Goal: Information Seeking & Learning: Learn about a topic

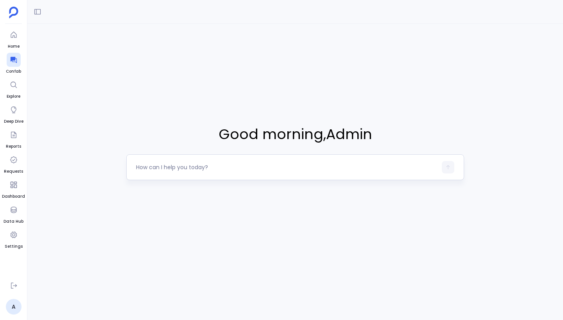
click at [183, 169] on textarea at bounding box center [286, 167] width 301 height 8
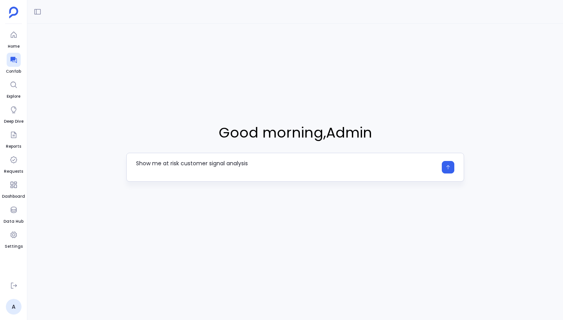
type textarea "Show me at risk customer signal analysis"
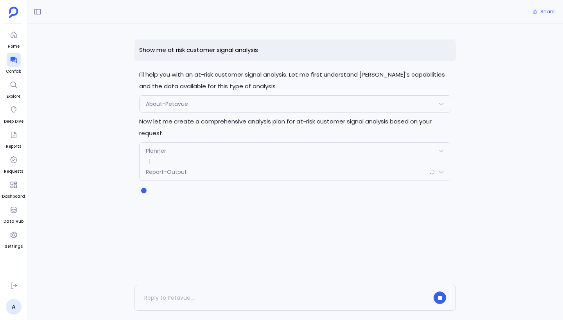
click at [276, 176] on div "Report-Output" at bounding box center [295, 172] width 311 height 16
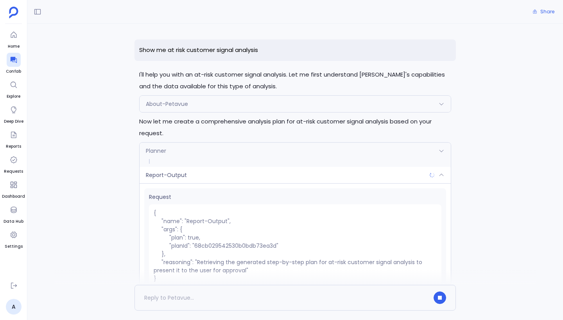
scroll to position [41, 0]
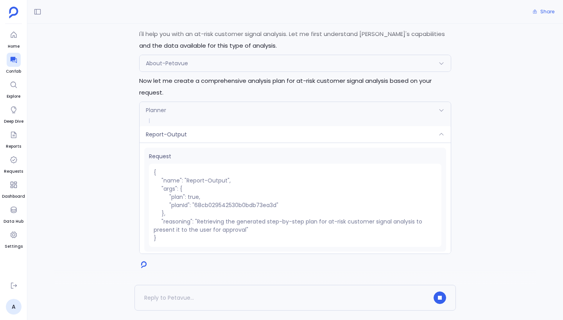
click at [297, 140] on div "Report-Output" at bounding box center [295, 134] width 311 height 16
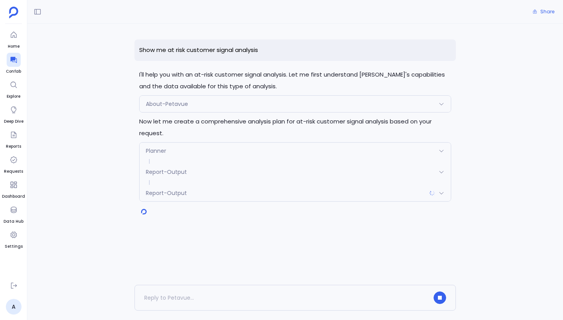
click at [294, 168] on div "Report-Output" at bounding box center [295, 172] width 311 height 16
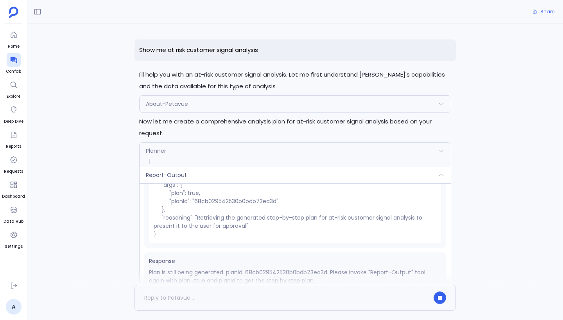
scroll to position [65, 0]
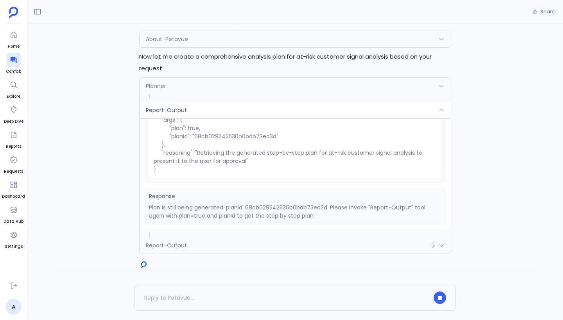
click at [250, 242] on div "Report-Output" at bounding box center [295, 245] width 311 height 16
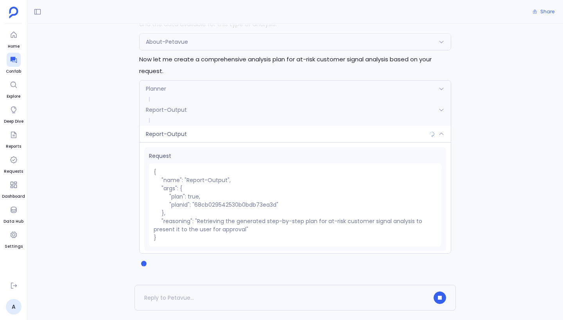
scroll to position [62, 0]
click at [253, 132] on div "Report-Output" at bounding box center [295, 134] width 311 height 16
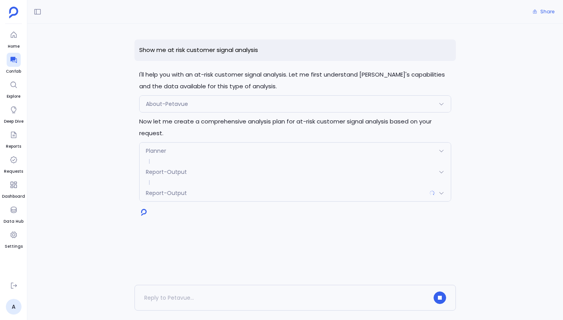
click at [249, 147] on div "Planner" at bounding box center [295, 151] width 311 height 16
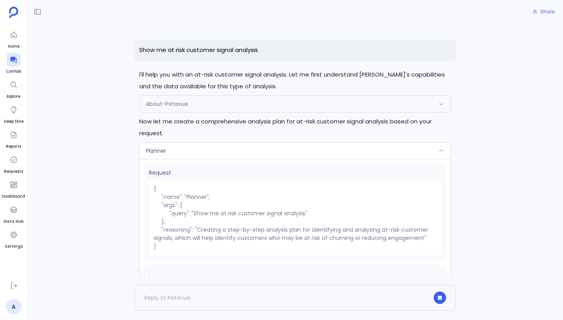
click at [249, 147] on div "Planner" at bounding box center [295, 151] width 311 height 16
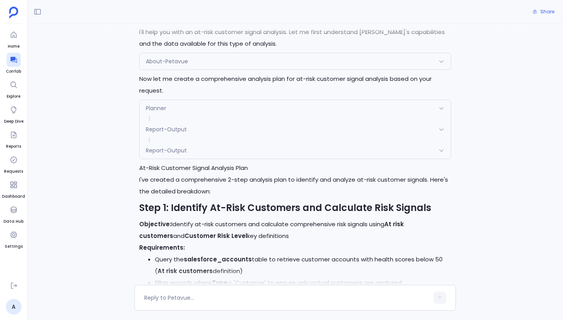
scroll to position [679, 0]
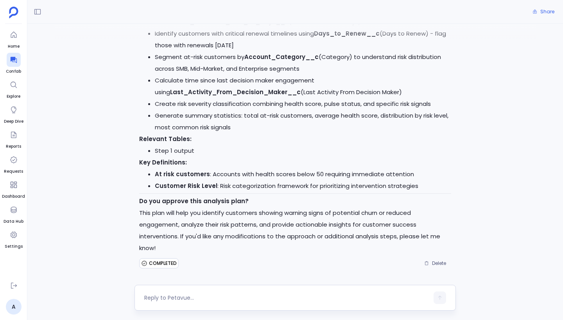
click at [196, 299] on textarea at bounding box center [286, 298] width 285 height 8
type textarea "approved"
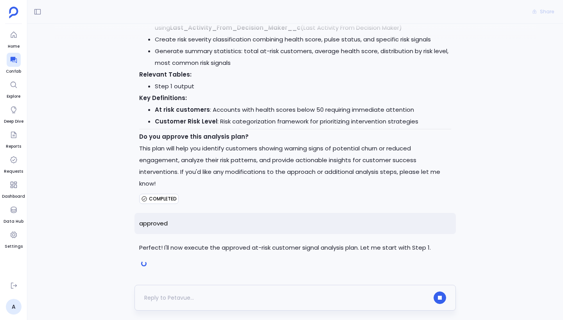
scroll to position [764, 0]
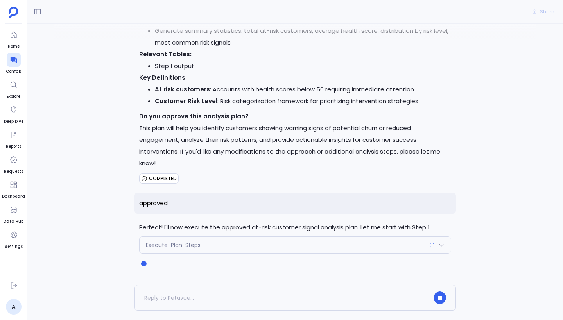
click at [243, 246] on div "Execute-Plan-Steps" at bounding box center [295, 245] width 311 height 16
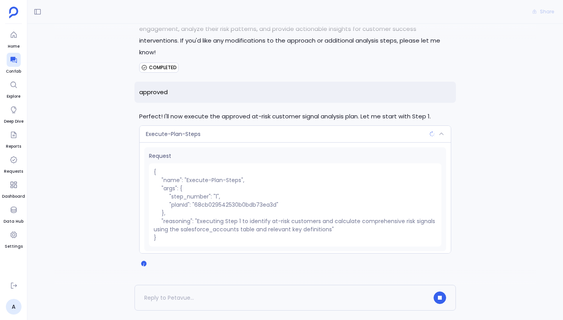
scroll to position [48, 0]
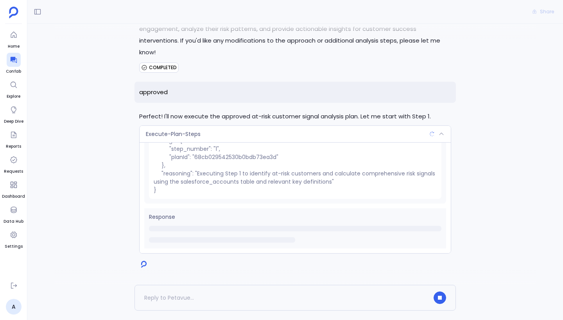
click at [283, 135] on div "Execute-Plan-Steps" at bounding box center [295, 134] width 311 height 16
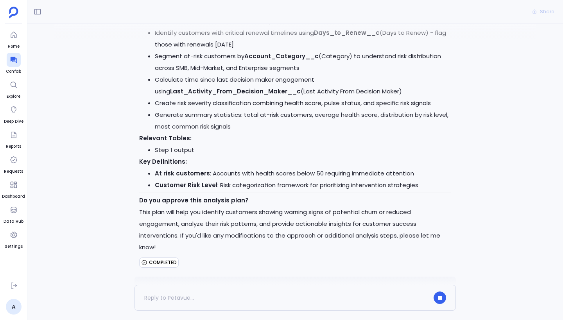
scroll to position [764, 0]
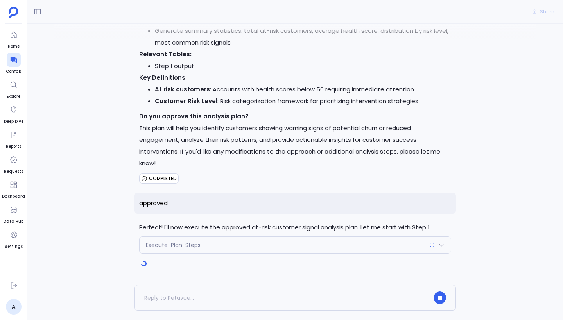
click at [269, 240] on div "Execute-Plan-Steps" at bounding box center [295, 245] width 311 height 16
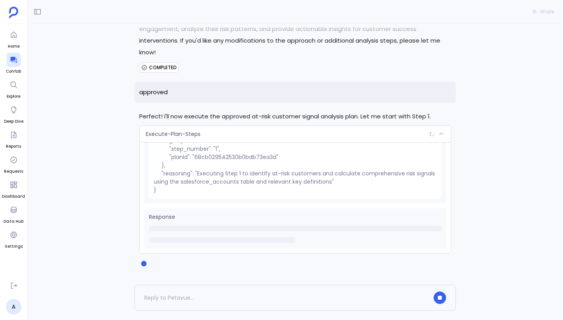
click at [268, 138] on div "Execute-Plan-Steps" at bounding box center [295, 134] width 311 height 16
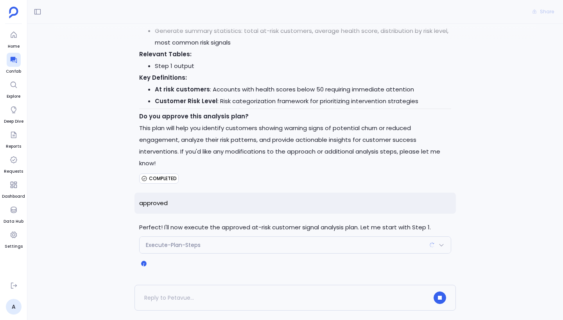
scroll to position [764, 0]
click at [304, 247] on div "Execute-Plan-Steps" at bounding box center [295, 245] width 311 height 16
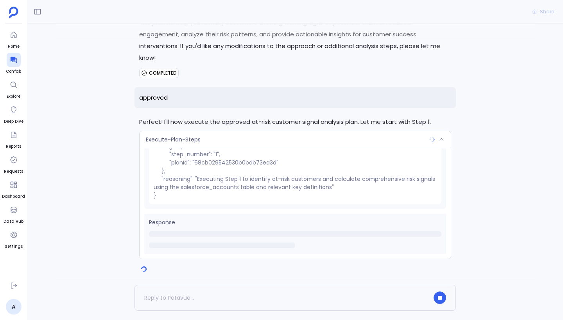
scroll to position [875, 0]
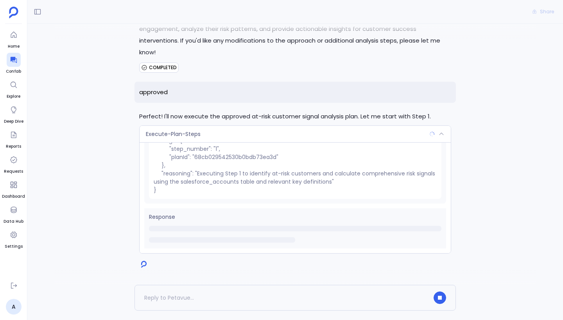
click at [293, 135] on div "Execute-Plan-Steps" at bounding box center [295, 134] width 311 height 16
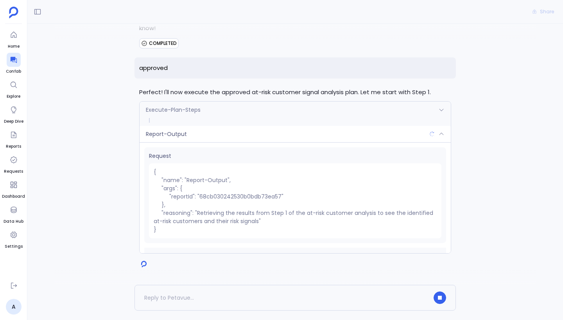
scroll to position [39, 0]
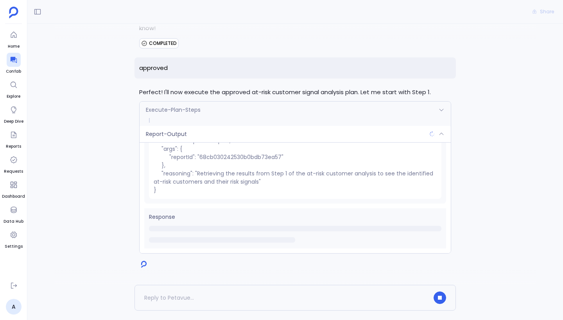
click at [299, 140] on div "Report-Output" at bounding box center [295, 134] width 311 height 16
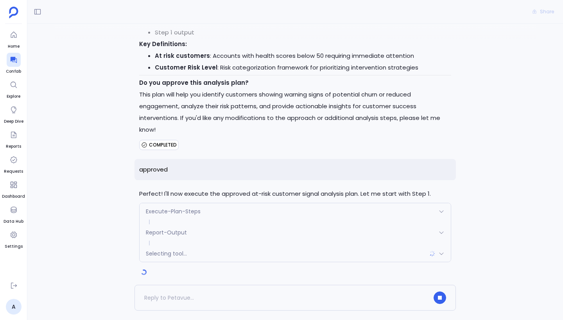
scroll to position [806, 0]
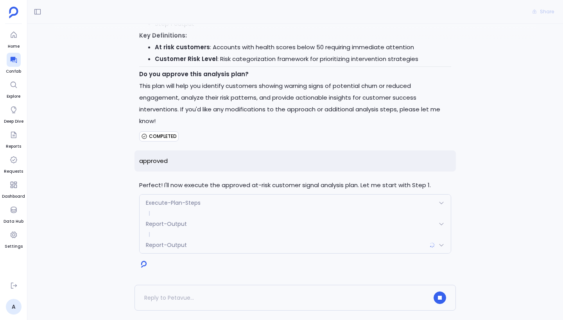
click at [192, 243] on div "Report-Output" at bounding box center [295, 245] width 311 height 16
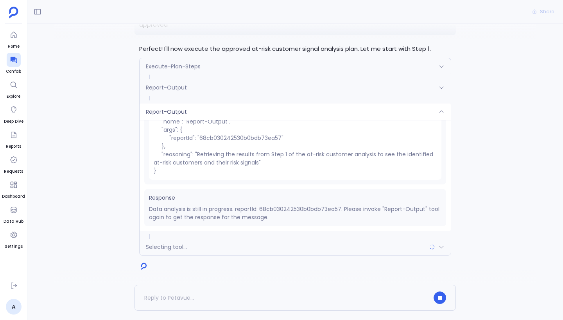
scroll to position [944, 0]
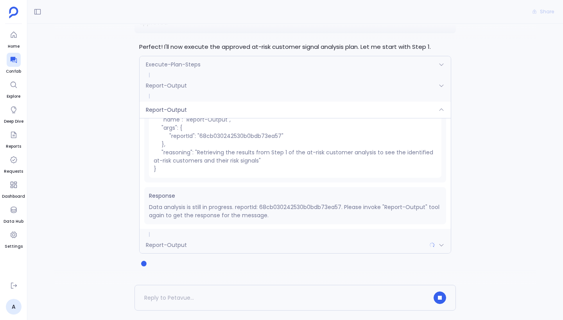
click at [298, 107] on div "Report-Output" at bounding box center [295, 110] width 311 height 16
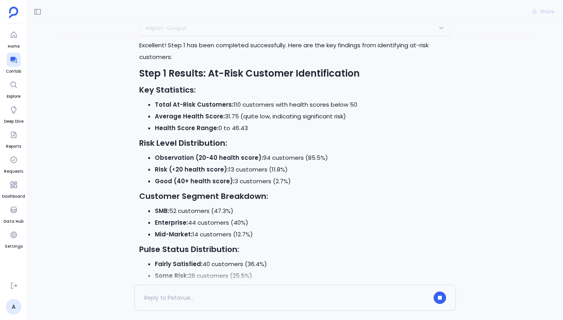
scroll to position [1258, 0]
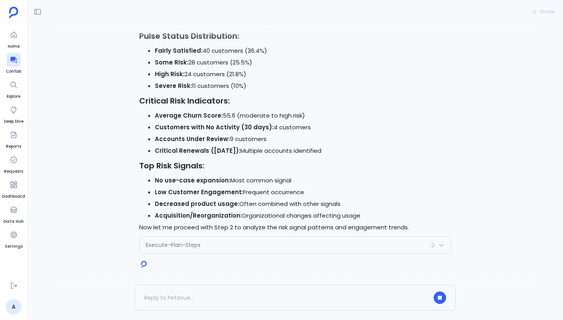
click at [312, 249] on div "Execute-Plan-Steps" at bounding box center [295, 245] width 311 height 16
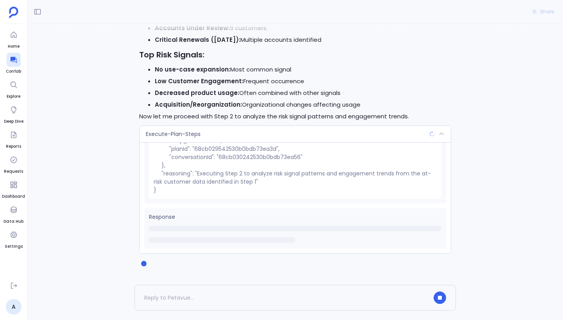
scroll to position [0, 0]
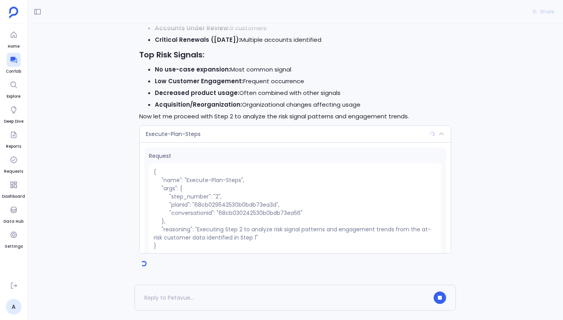
click at [335, 136] on div "Execute-Plan-Steps" at bounding box center [295, 134] width 311 height 16
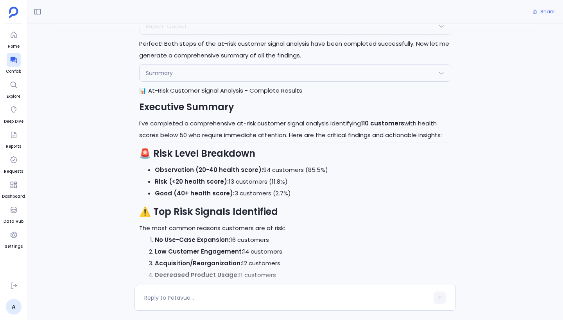
scroll to position [1436, 0]
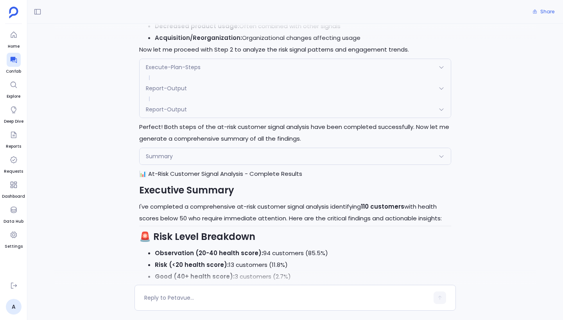
click at [347, 158] on div "Summary" at bounding box center [295, 156] width 311 height 16
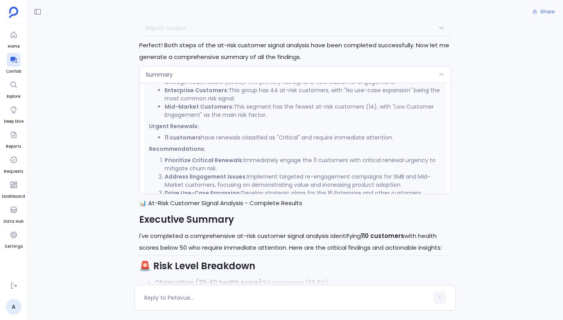
scroll to position [44, 0]
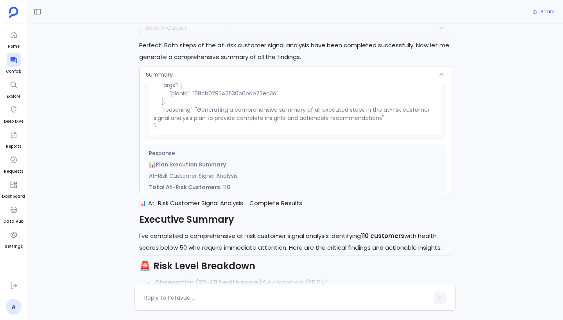
click at [338, 75] on div "Summary" at bounding box center [295, 74] width 311 height 16
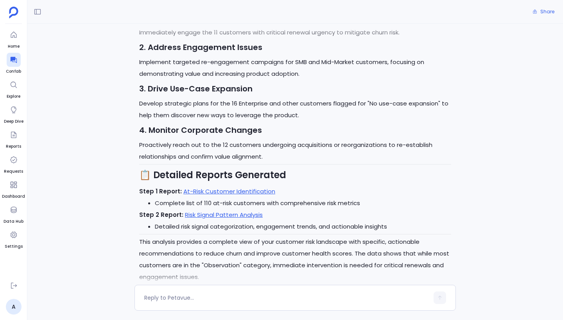
scroll to position [2128, 0]
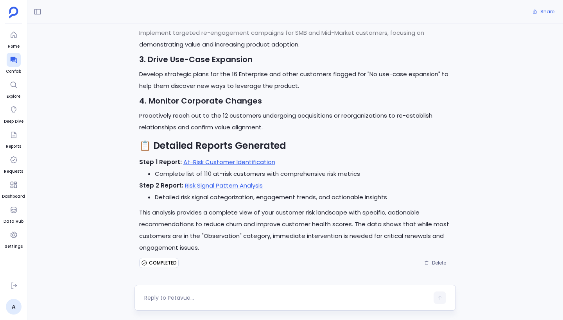
click at [197, 296] on textarea at bounding box center [286, 298] width 285 height 8
type textarea "Can you put these details in dashboard. try to use plotly js for chart(if any)"
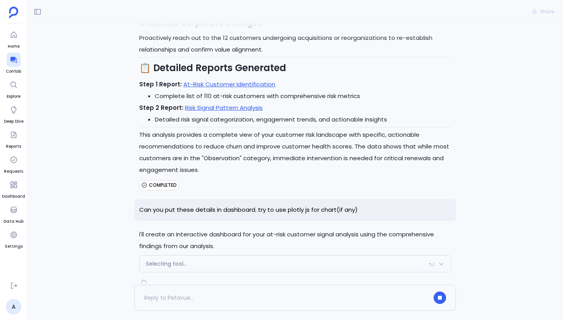
scroll to position [2225, 0]
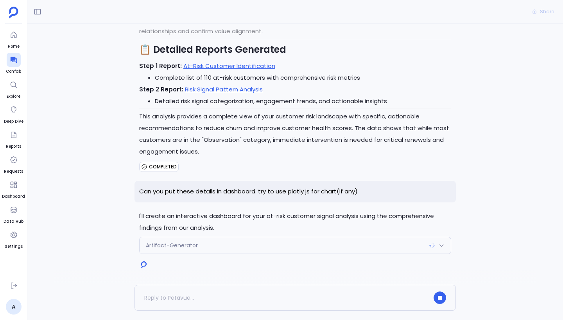
click at [276, 247] on div "Artifact-Generator" at bounding box center [295, 245] width 311 height 16
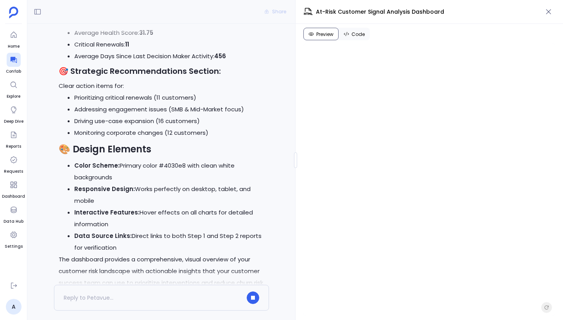
scroll to position [3281, 0]
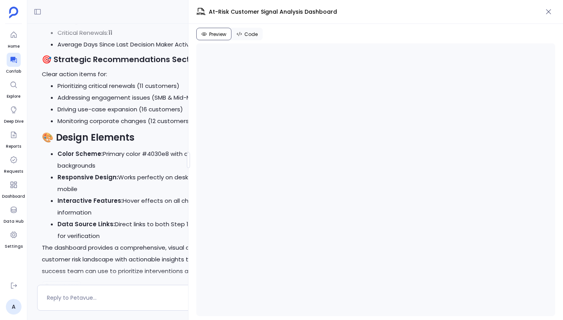
click at [129, 161] on div "Share Show me at risk customer signal analysis I'll help you with an at-risk cu…" at bounding box center [295, 160] width 536 height 320
click at [249, 33] on span "Code" at bounding box center [250, 34] width 13 height 6
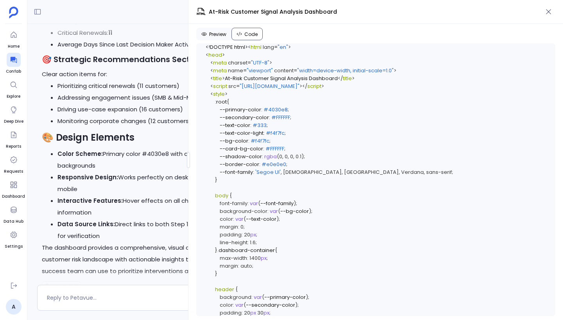
scroll to position [2614, 0]
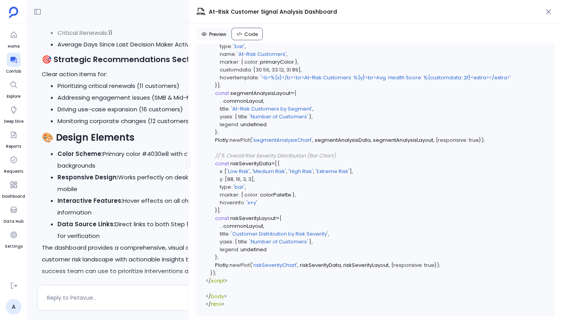
click at [213, 37] on span "Preview" at bounding box center [217, 34] width 17 height 6
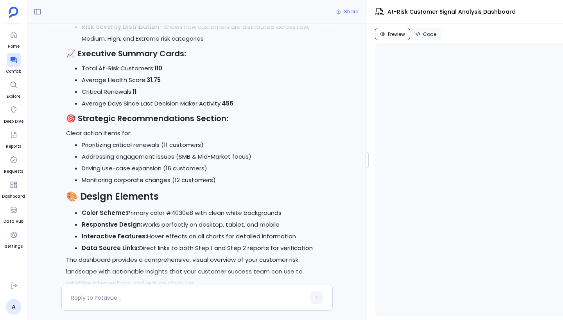
scroll to position [3281, 0]
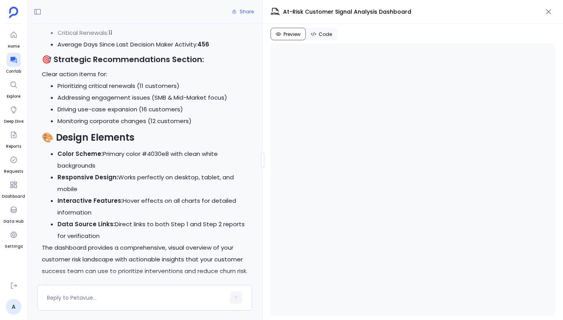
click at [263, 162] on div at bounding box center [262, 160] width 3 height 16
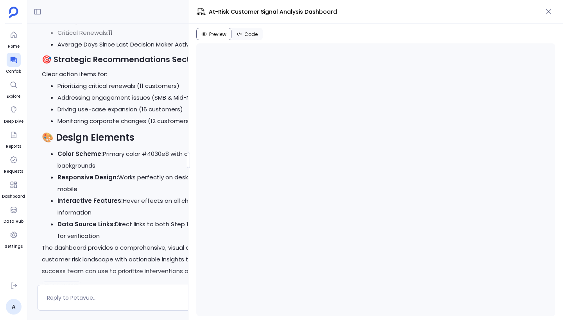
click at [136, 161] on div "Share Show me at risk customer signal analysis I'll help you with an at-risk cu…" at bounding box center [295, 160] width 536 height 320
click at [547, 11] on icon "button" at bounding box center [549, 12] width 8 height 8
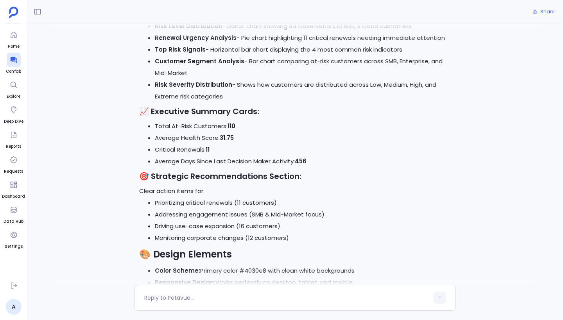
scroll to position [2674, 0]
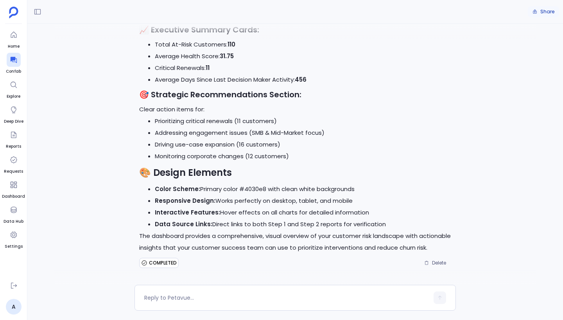
click at [543, 11] on span "Share" at bounding box center [547, 12] width 14 height 6
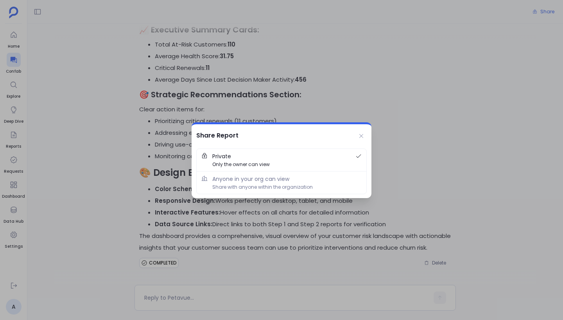
click at [296, 136] on div "Share Report" at bounding box center [282, 134] width 180 height 20
click at [302, 181] on span "Anyone in your org can view Share with anyone within the organization" at bounding box center [286, 183] width 149 height 16
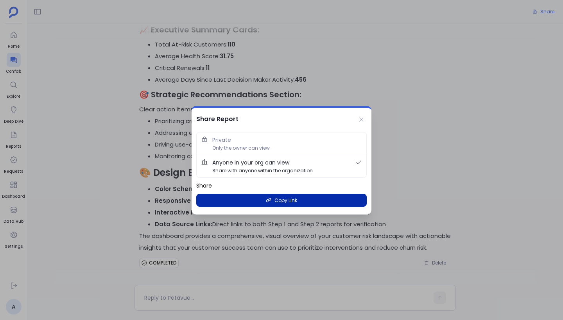
click at [288, 202] on span "Copy Link" at bounding box center [285, 200] width 23 height 7
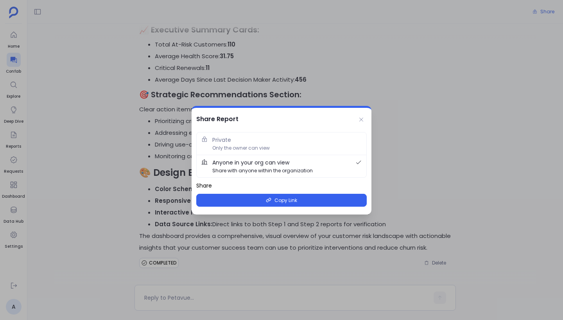
click at [206, 183] on span "Share" at bounding box center [281, 186] width 170 height 8
click at [361, 117] on icon at bounding box center [361, 120] width 6 height 6
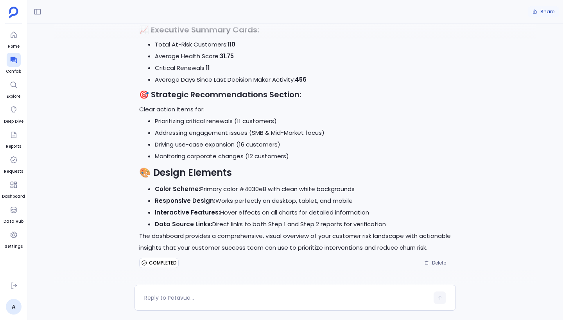
click at [544, 13] on span "Share" at bounding box center [547, 12] width 14 height 6
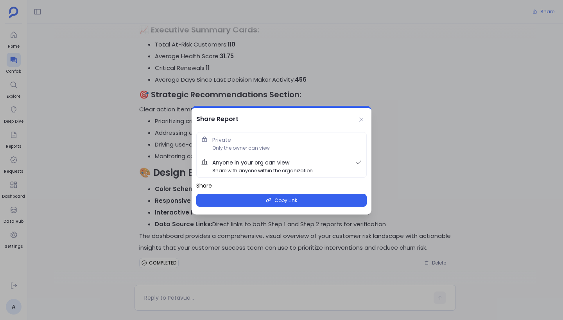
click at [206, 186] on span "Share" at bounding box center [281, 186] width 170 height 8
click at [228, 187] on span "Share" at bounding box center [281, 186] width 170 height 8
click at [205, 185] on span "Share" at bounding box center [281, 186] width 170 height 8
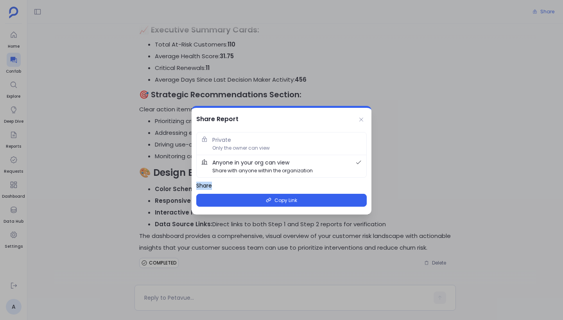
click at [205, 185] on span "Share" at bounding box center [281, 186] width 170 height 8
click at [245, 123] on div "Share Report" at bounding box center [282, 118] width 180 height 20
click at [291, 141] on span "Private Only the owner can view" at bounding box center [286, 144] width 149 height 16
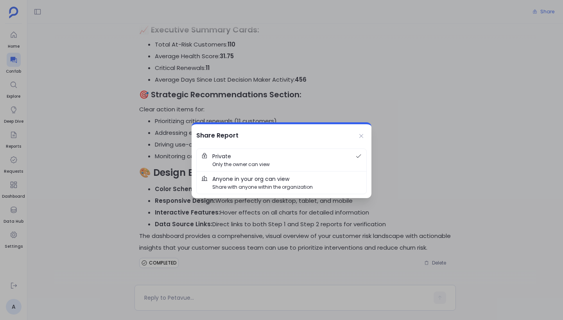
click at [283, 189] on span "Share with anyone within the organization" at bounding box center [262, 186] width 100 height 7
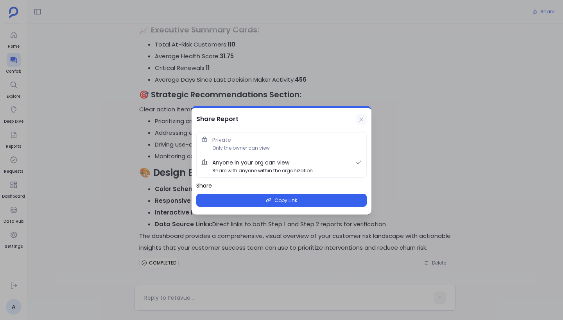
click at [362, 121] on icon at bounding box center [361, 120] width 6 height 6
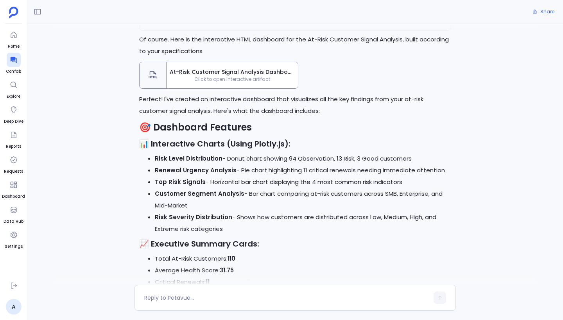
scroll to position [2353, 0]
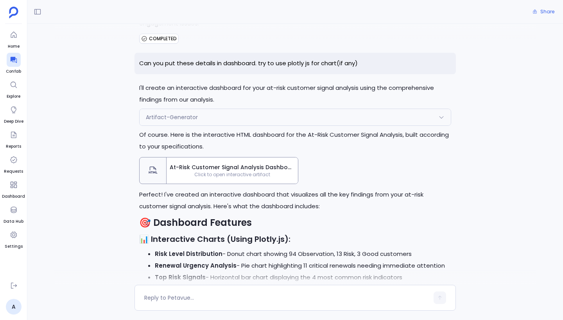
click at [222, 172] on span "Click to open interactive artifact" at bounding box center [232, 175] width 131 height 6
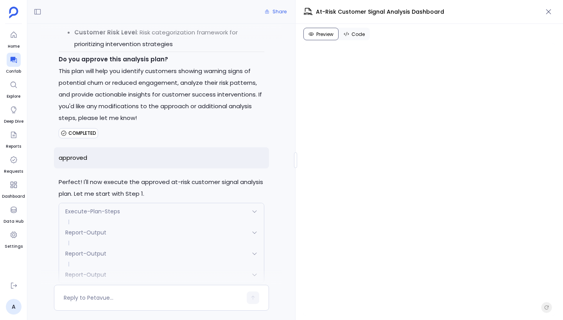
scroll to position [1131, 0]
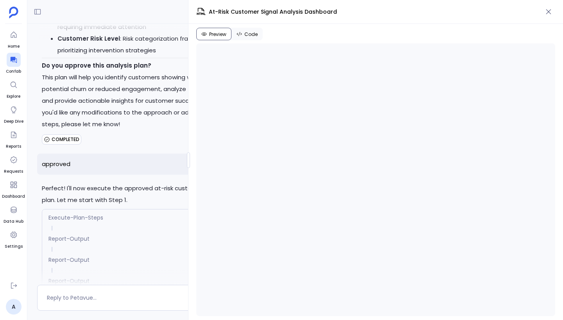
click at [95, 167] on div "Share Show me at risk customer signal analysis I'll help you with an at-risk cu…" at bounding box center [295, 160] width 536 height 320
click at [130, 161] on div "Share Show me at risk customer signal analysis I'll help you with an at-risk cu…" at bounding box center [295, 160] width 536 height 320
click at [72, 161] on div "Share Show me at risk customer signal analysis I'll help you with an at-risk cu…" at bounding box center [295, 160] width 536 height 320
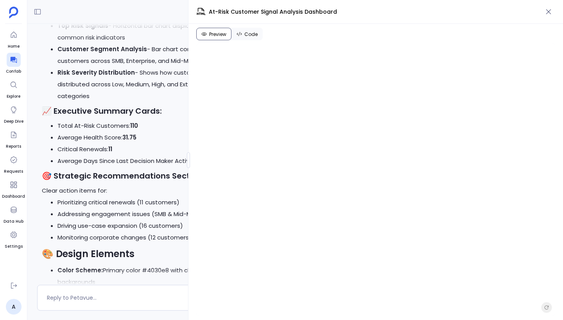
scroll to position [3281, 0]
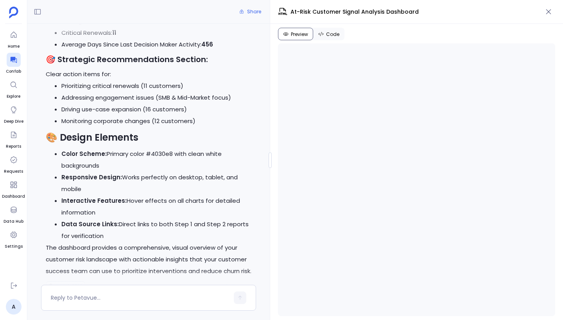
click at [271, 164] on div at bounding box center [270, 160] width 3 height 16
click at [214, 242] on p "The dashboard provides a comprehensive, visual overview of your customer risk l…" at bounding box center [149, 259] width 206 height 35
click at [125, 295] on textarea at bounding box center [140, 298] width 178 height 8
type textarea "You mentioned 11 critical renewals in the dashboard. Can you show me which all …"
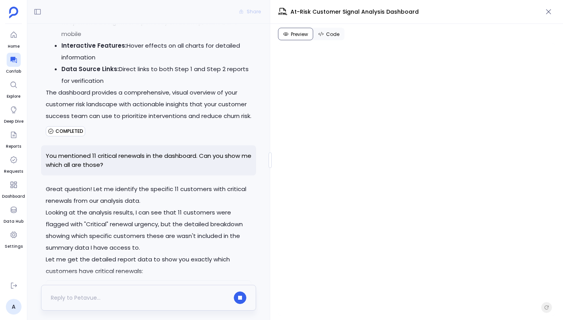
scroll to position [3457, 0]
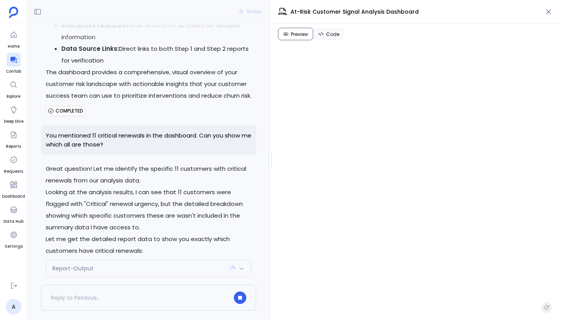
click at [136, 260] on div "Report-Output" at bounding box center [148, 268] width 205 height 16
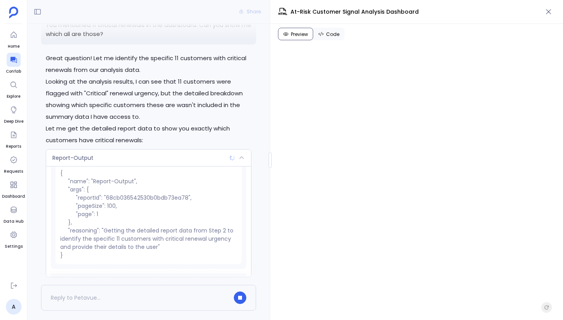
scroll to position [7, 0]
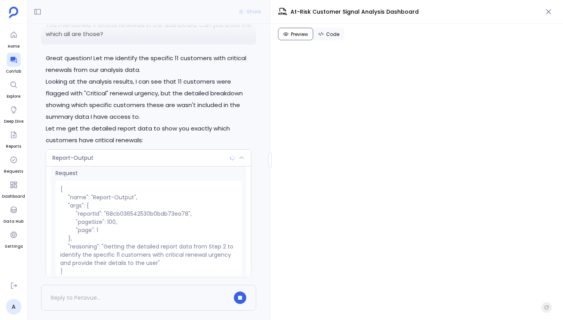
click at [173, 150] on div "Report-Output" at bounding box center [148, 158] width 205 height 16
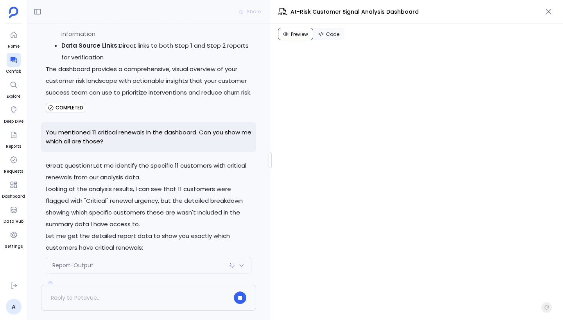
scroll to position [3457, 0]
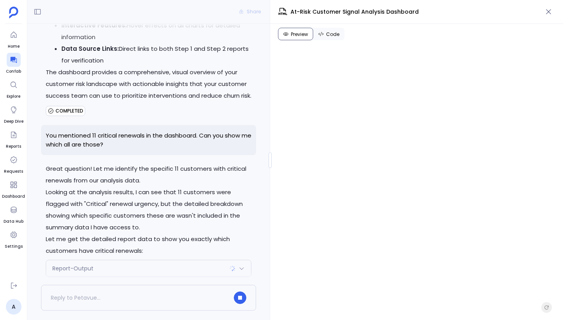
click at [160, 260] on div "Report-Output" at bounding box center [148, 268] width 205 height 16
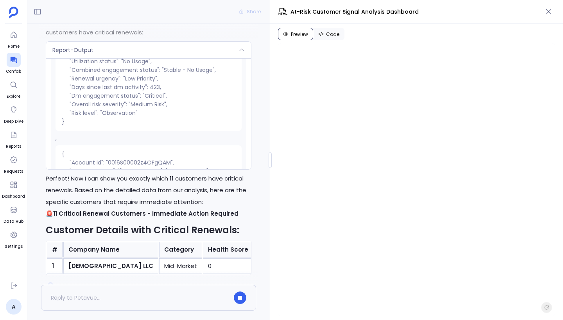
scroll to position [2771, 0]
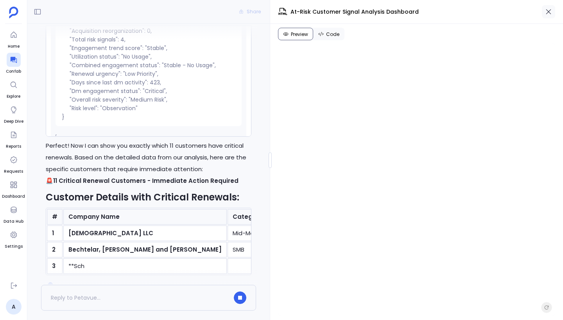
click at [549, 11] on icon "button" at bounding box center [549, 12] width 8 height 8
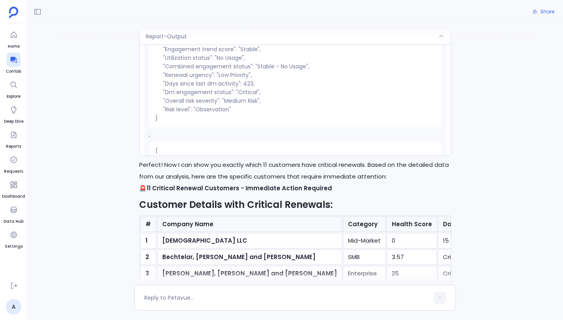
scroll to position [2957, 0]
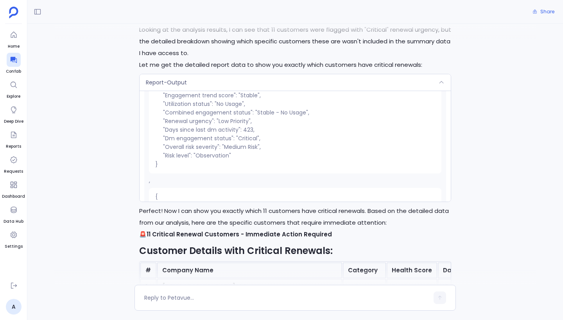
click at [312, 91] on div "Report-Output" at bounding box center [295, 82] width 311 height 16
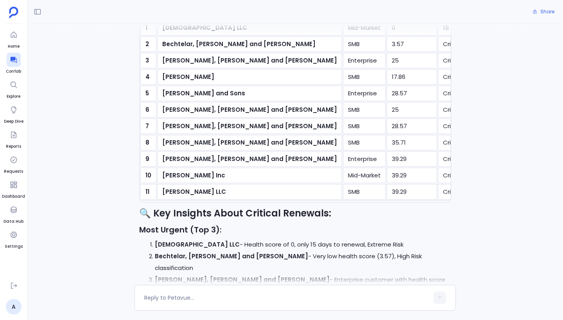
scroll to position [3091, 0]
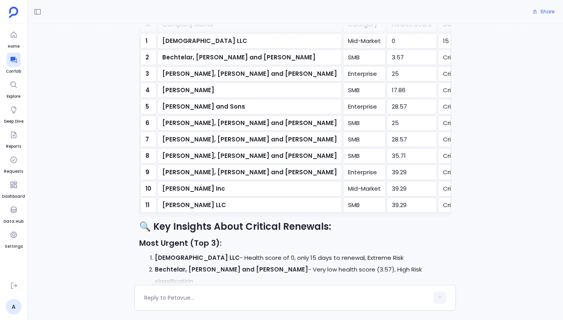
click at [477, 89] on div "Show me at risk customer signal analysis I'll help you with an at-risk customer…" at bounding box center [295, 154] width 536 height 261
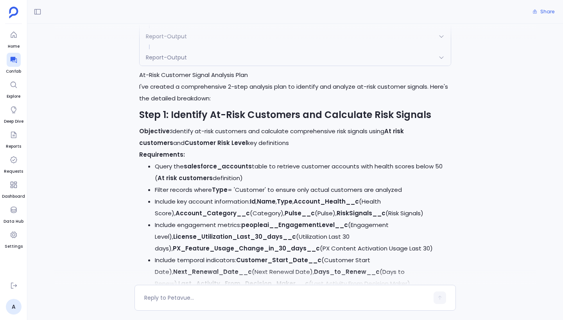
scroll to position [0, 0]
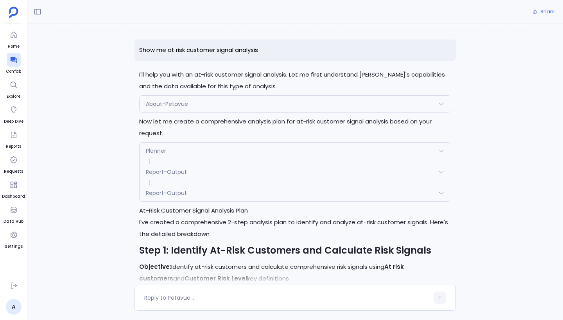
click at [316, 198] on div "Report-Output" at bounding box center [295, 193] width 311 height 16
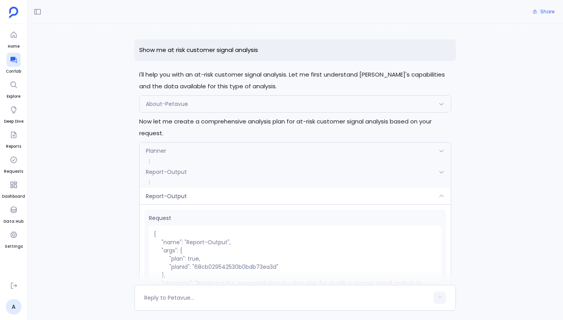
click at [316, 198] on div "Report-Output" at bounding box center [295, 196] width 311 height 16
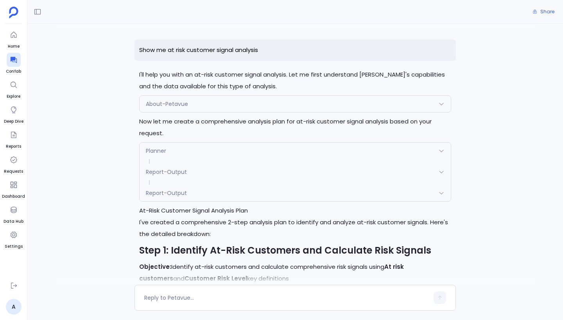
click at [292, 182] on span at bounding box center [295, 182] width 311 height 5
click at [290, 180] on span at bounding box center [295, 182] width 311 height 5
click at [286, 173] on div "Report-Output" at bounding box center [295, 172] width 311 height 16
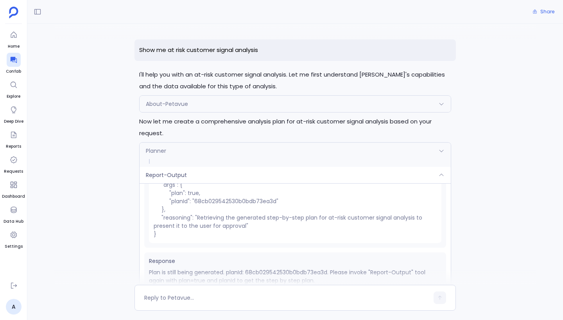
click at [286, 173] on div "Report-Output" at bounding box center [295, 175] width 311 height 16
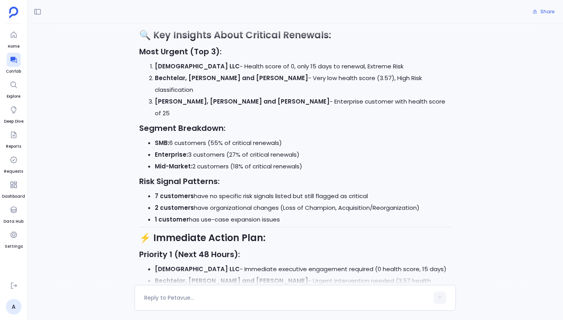
scroll to position [3416, 0]
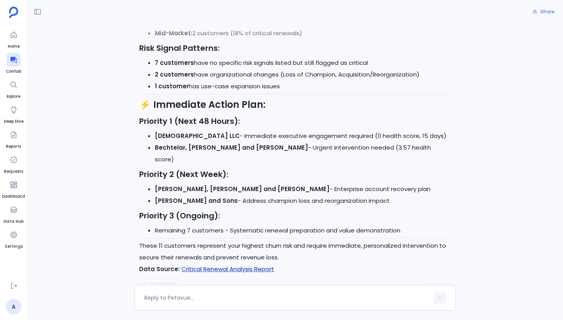
click at [220, 265] on link "Critical Renewal Analysis Report" at bounding box center [227, 269] width 93 height 8
click at [119, 176] on div "Show me at risk customer signal analysis I'll help you with an at-risk customer…" at bounding box center [295, 154] width 536 height 261
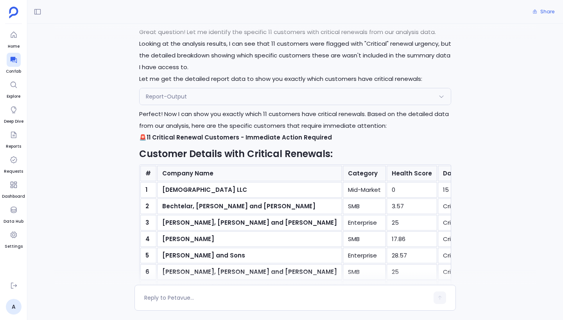
scroll to position [2878, 0]
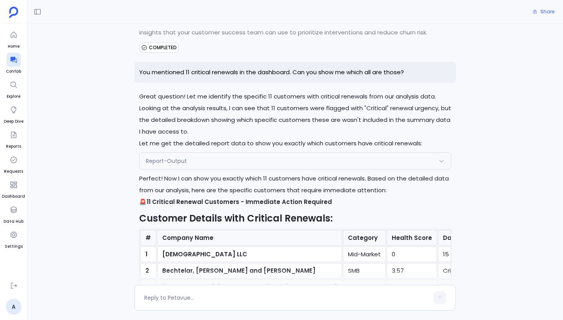
click at [205, 167] on div "Report-Output" at bounding box center [295, 161] width 311 height 16
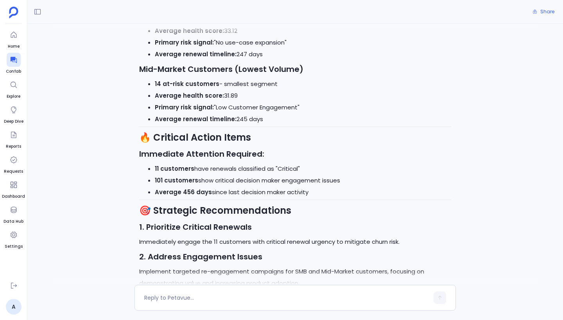
scroll to position [2228, 0]
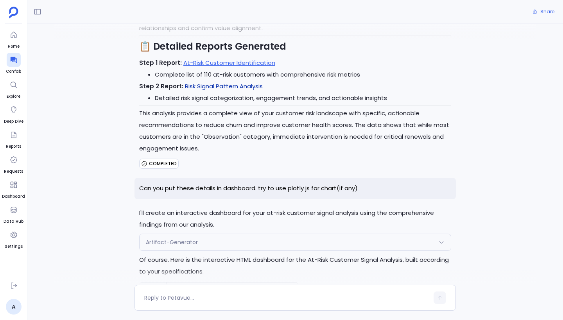
click at [217, 86] on link "Risk Signal Pattern Analysis" at bounding box center [224, 86] width 78 height 8
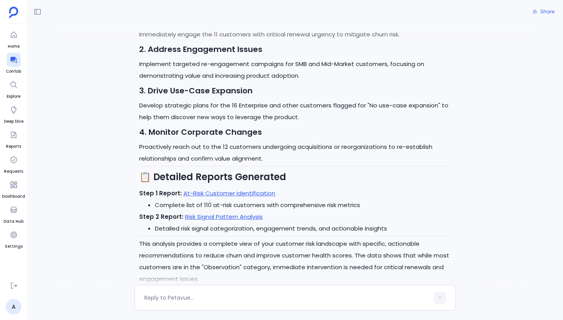
scroll to position [2060, 0]
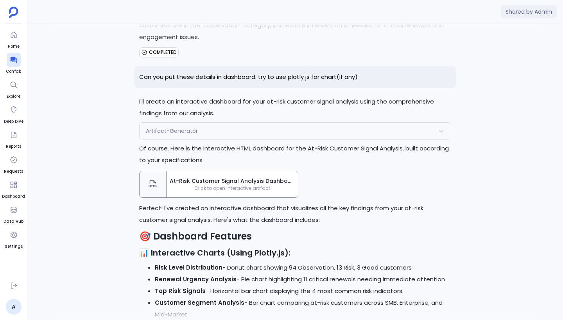
scroll to position [2344, 0]
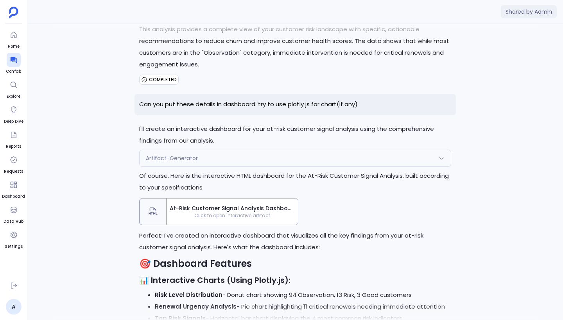
click at [236, 204] on span "At-Risk Customer Signal Analysis Dashboard" at bounding box center [232, 208] width 125 height 8
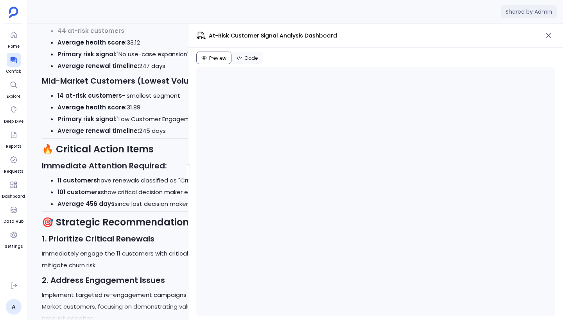
click at [93, 180] on div "This is a copy of a conversation between Petavue & Admin . Content may include …" at bounding box center [295, 172] width 536 height 296
click at [548, 36] on icon "button" at bounding box center [548, 35] width 5 height 5
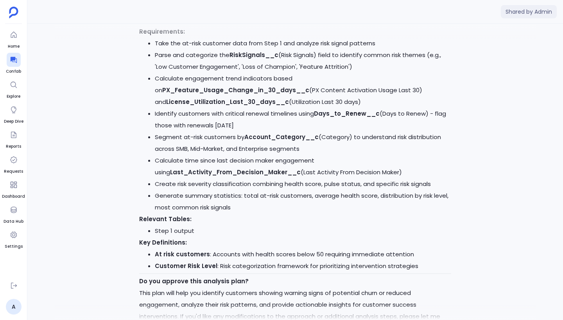
scroll to position [0, 0]
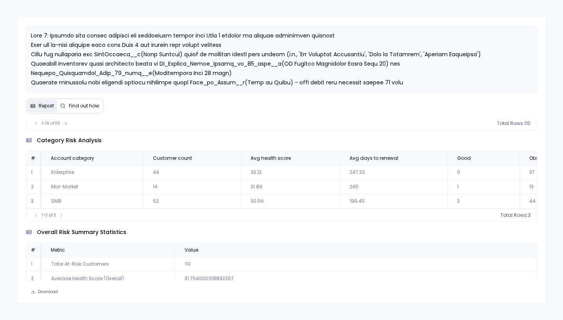
click at [91, 108] on span "Find out how" at bounding box center [84, 106] width 30 height 6
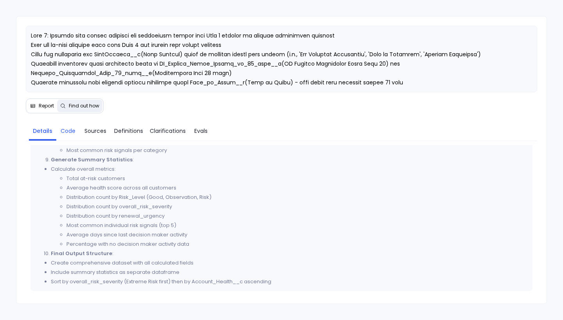
click at [59, 130] on link "Code" at bounding box center [67, 131] width 23 height 16
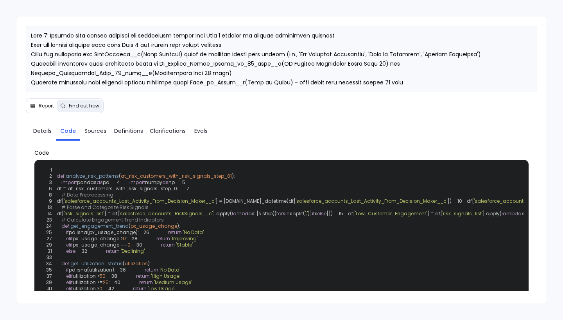
click at [43, 108] on span "Report" at bounding box center [46, 106] width 15 height 6
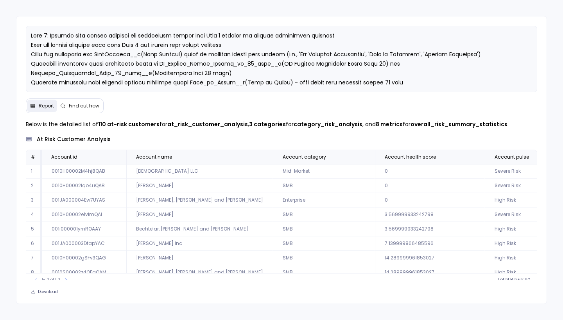
scroll to position [38, 0]
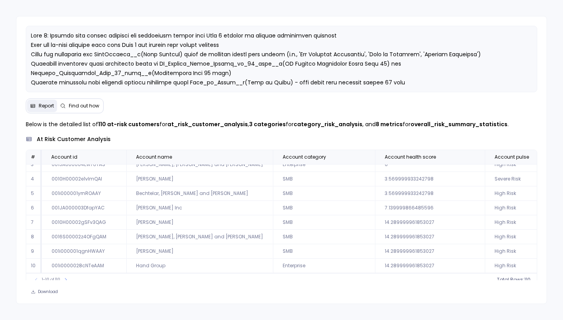
click at [274, 133] on div "Below is the detailed list of 110 at-risk customers for at_risk_customer_analys…" at bounding box center [281, 203] width 511 height 167
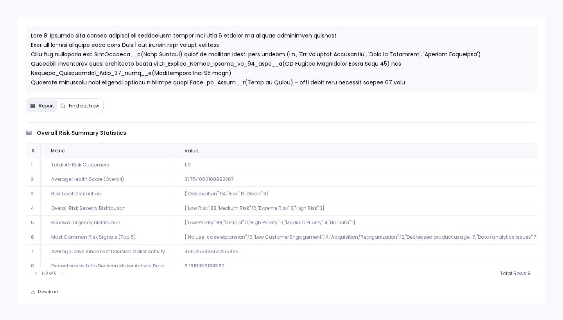
scroll to position [0, 0]
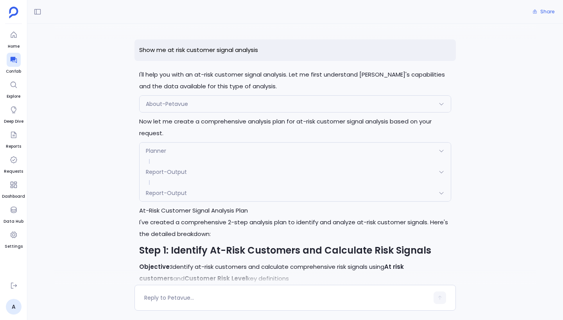
click at [317, 30] on div at bounding box center [295, 32] width 482 height 16
click at [90, 74] on div "Show me at risk customer signal analysis I'll help you with an at-risk customer…" at bounding box center [295, 154] width 536 height 261
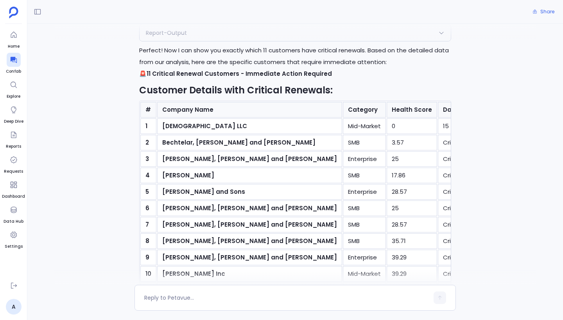
scroll to position [3004, 0]
